Goal: Navigation & Orientation: Find specific page/section

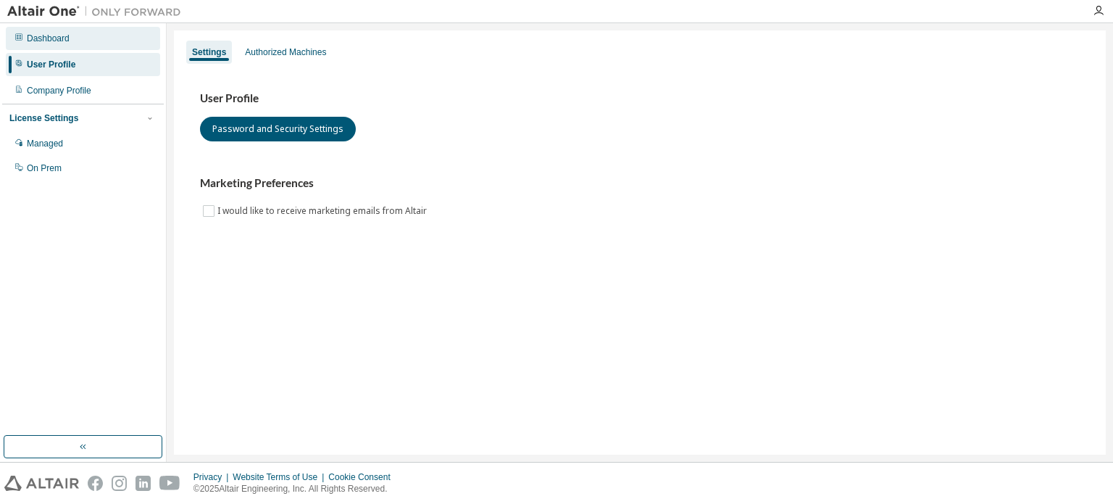
click at [65, 40] on div "Dashboard" at bounding box center [48, 39] width 43 height 12
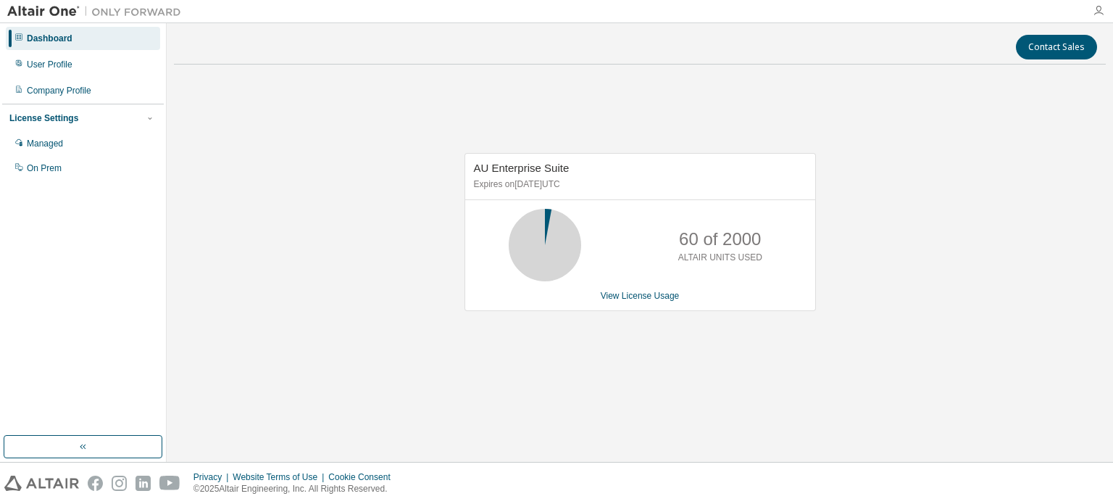
click at [1096, 12] on icon "button" at bounding box center [1099, 11] width 12 height 12
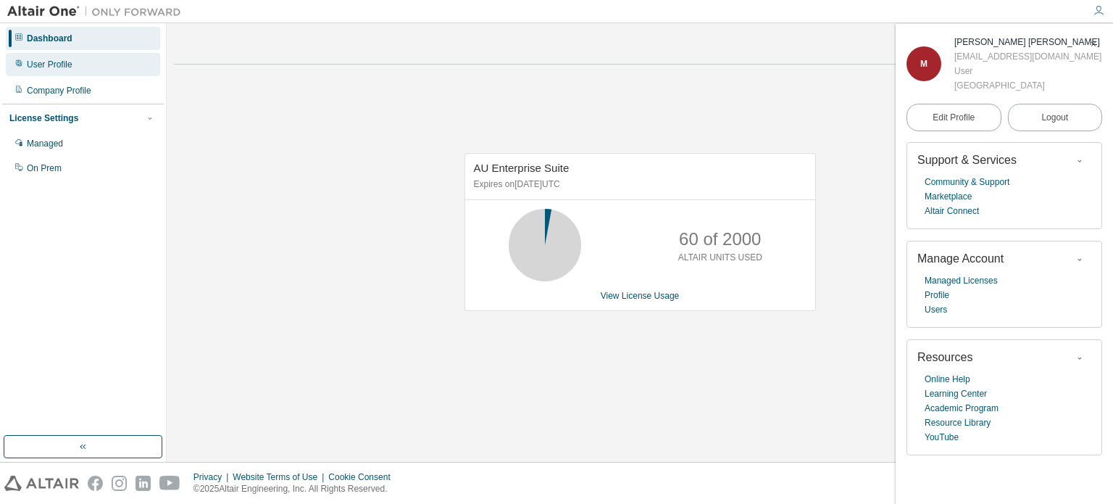
click at [61, 67] on div "User Profile" at bounding box center [50, 65] width 46 height 12
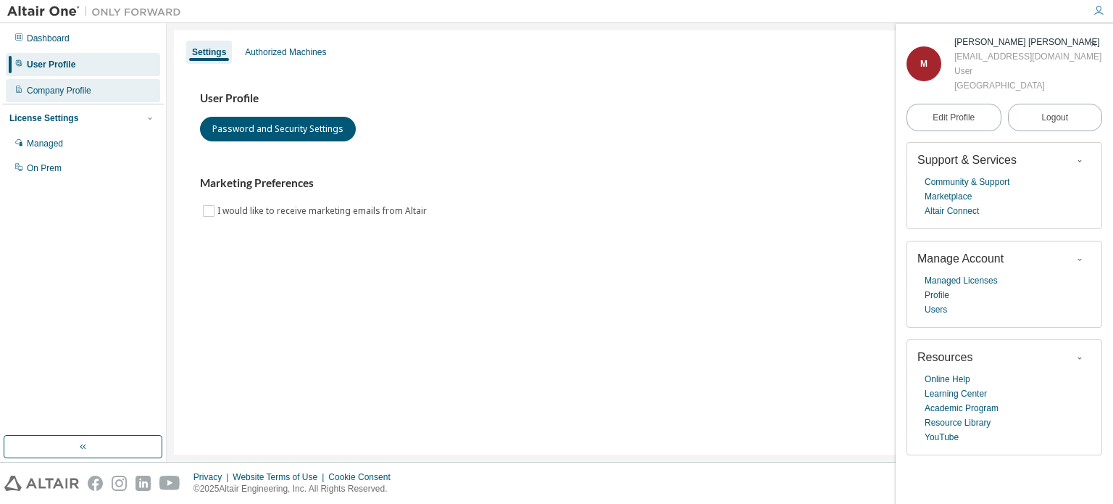
click at [60, 79] on div "Company Profile" at bounding box center [83, 90] width 154 height 23
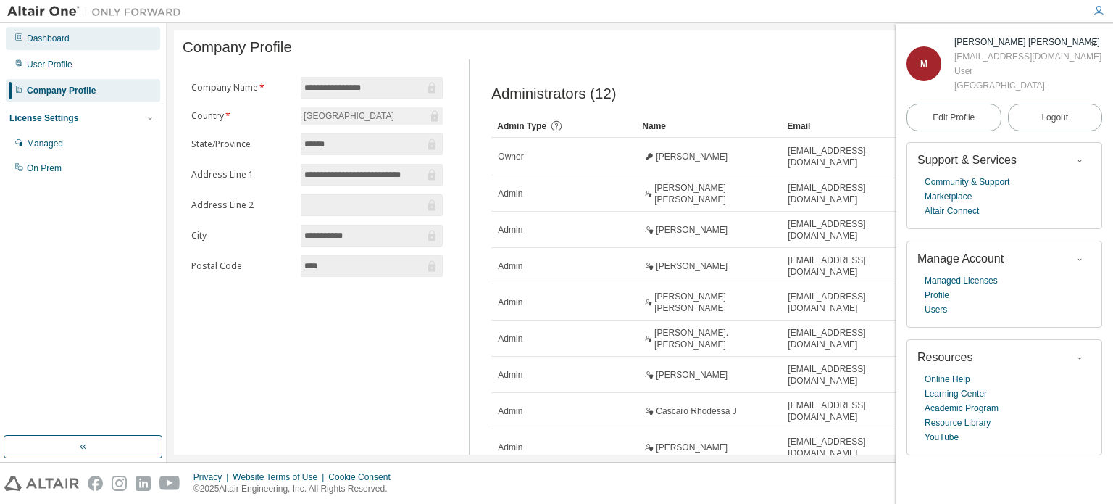
click at [70, 46] on div "Dashboard" at bounding box center [83, 38] width 154 height 23
